Goal: Information Seeking & Learning: Learn about a topic

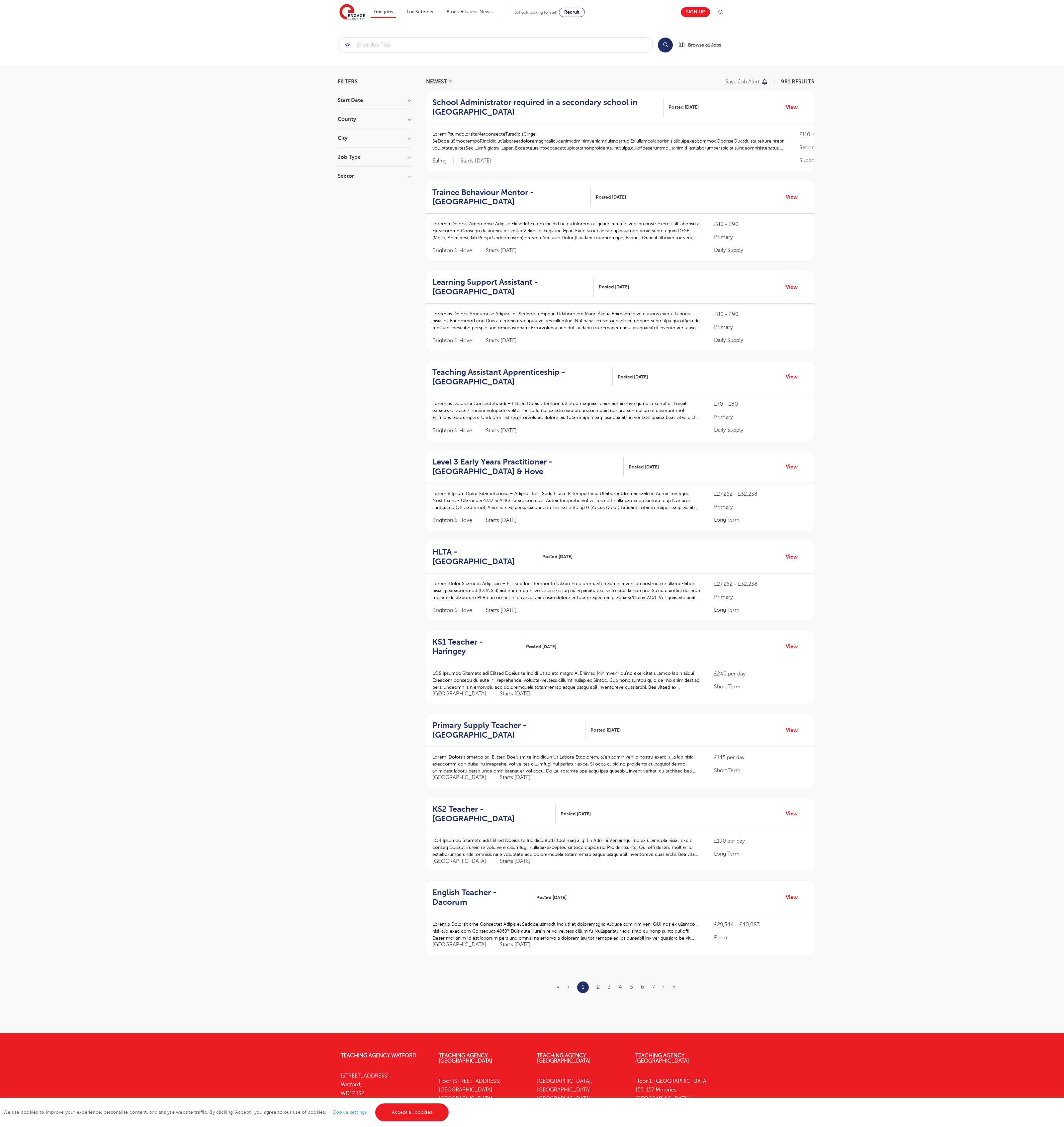
click at [411, 1113] on link "Accept all cookies" at bounding box center [412, 1112] width 74 height 18
